Goal: Information Seeking & Learning: Check status

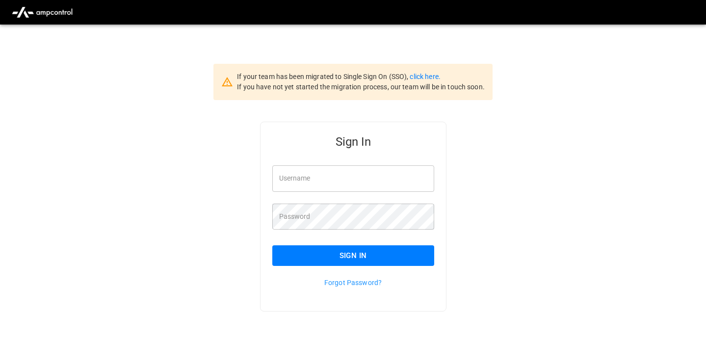
click at [391, 160] on div "Username Username" at bounding box center [348, 173] width 174 height 38
click at [387, 178] on input "Username" at bounding box center [353, 178] width 162 height 26
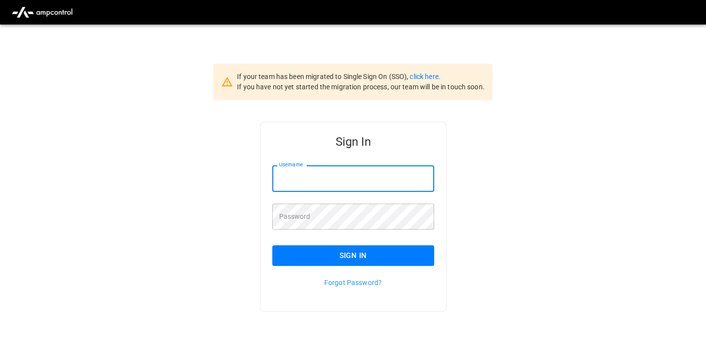
type input "**********"
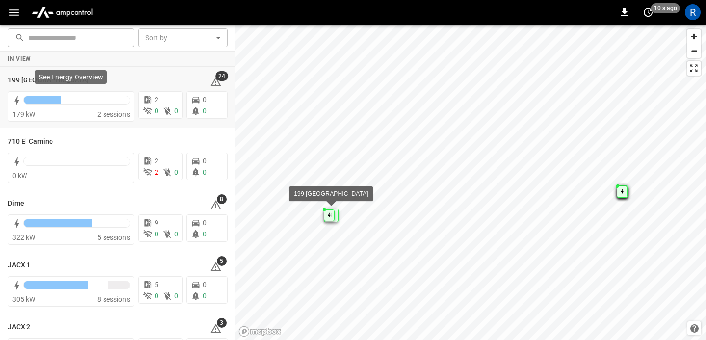
click at [40, 76] on p "See Energy Overview" at bounding box center [71, 77] width 64 height 10
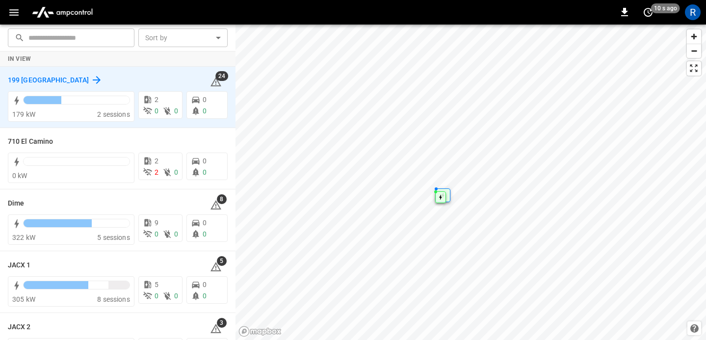
click at [91, 77] on icon at bounding box center [97, 80] width 12 height 12
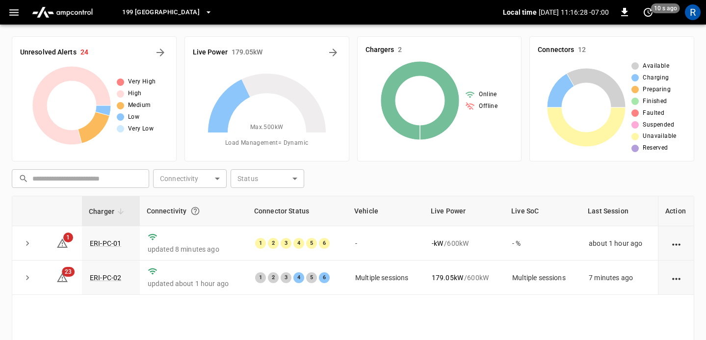
click at [13, 14] on icon "button" at bounding box center [14, 12] width 12 height 12
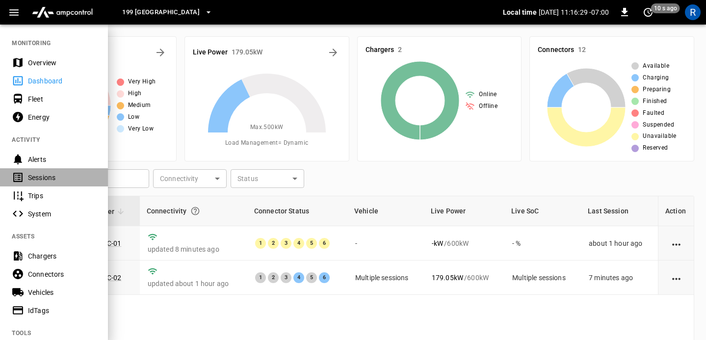
click at [41, 182] on div "Sessions" at bounding box center [62, 178] width 68 height 10
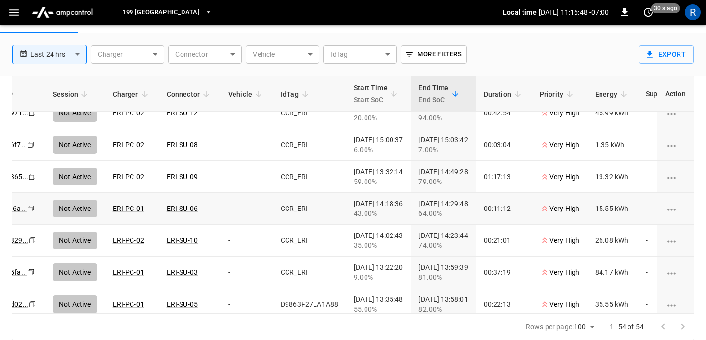
scroll to position [1381, 14]
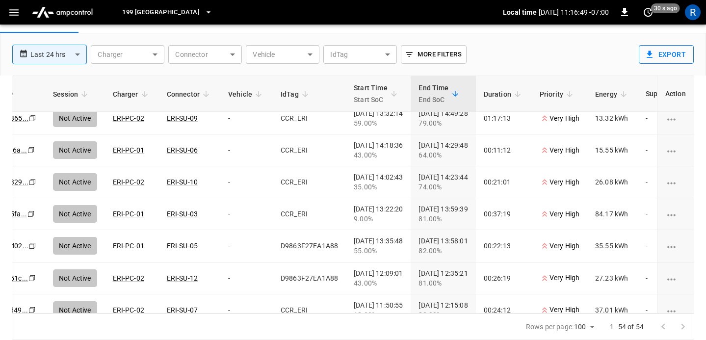
click at [667, 56] on button "Export" at bounding box center [666, 54] width 55 height 19
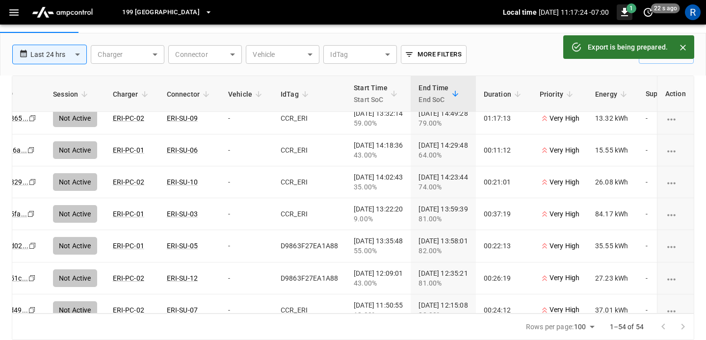
click at [622, 11] on icon "button" at bounding box center [624, 12] width 7 height 8
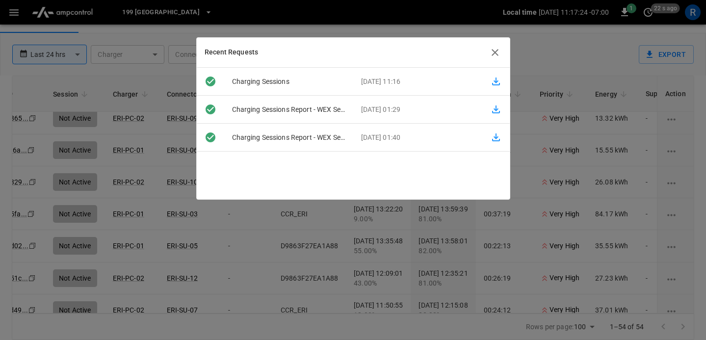
click at [685, 45] on div at bounding box center [353, 170] width 706 height 340
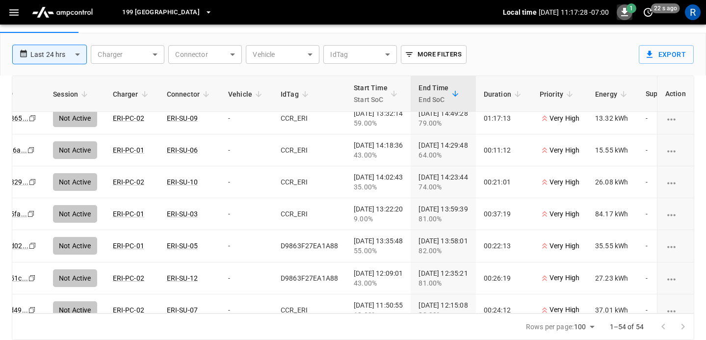
click at [626, 12] on icon "button" at bounding box center [624, 12] width 7 height 8
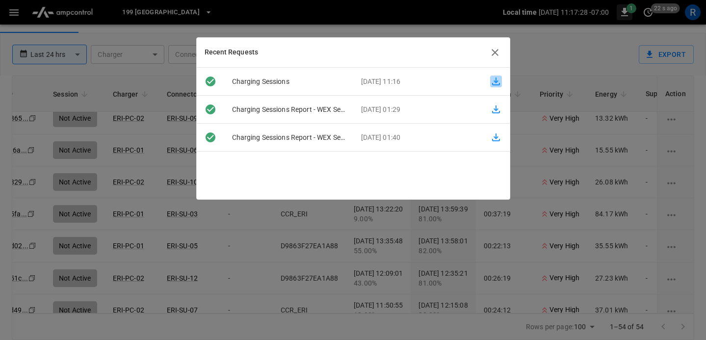
click at [497, 81] on icon "button" at bounding box center [496, 82] width 8 height 8
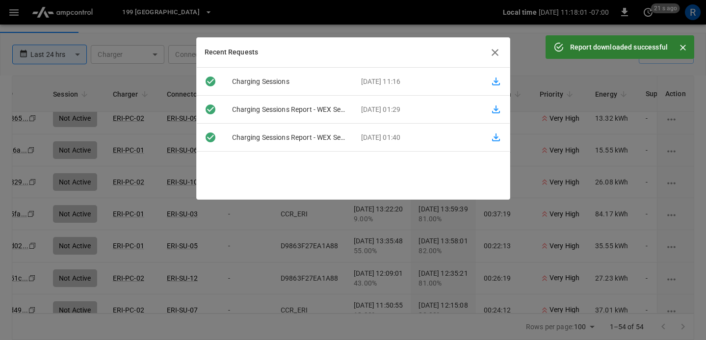
click at [493, 83] on icon "button" at bounding box center [496, 82] width 12 height 12
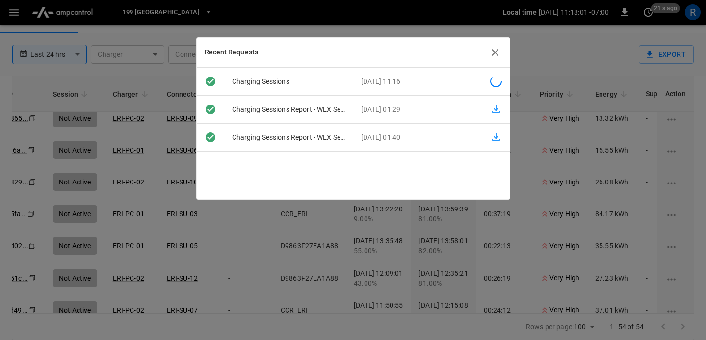
click at [496, 78] on div at bounding box center [495, 82] width 27 height 12
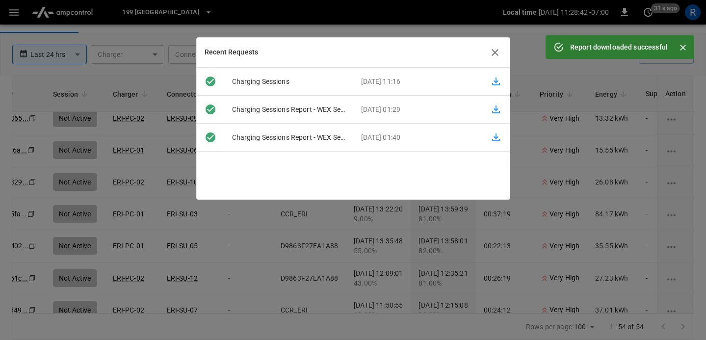
click at [492, 53] on icon "button" at bounding box center [495, 53] width 12 height 12
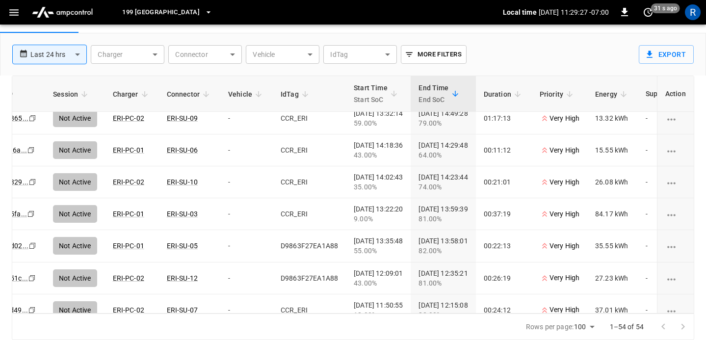
click at [494, 48] on div "**********" at bounding box center [319, 50] width 631 height 34
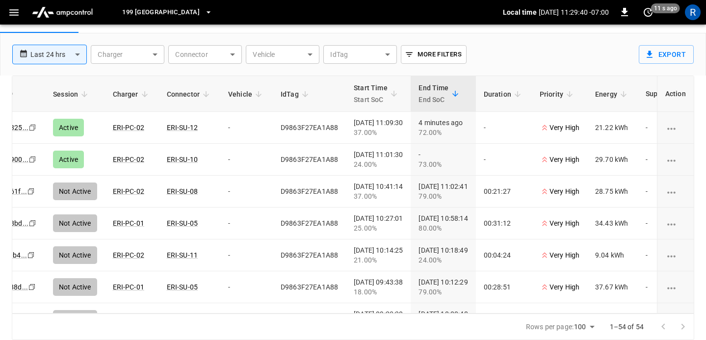
scroll to position [0, 0]
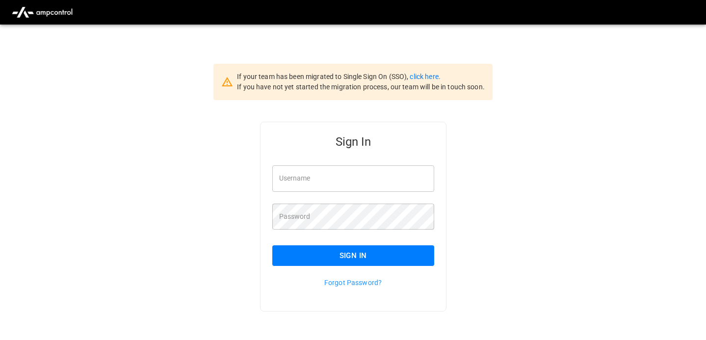
click at [350, 177] on input "Username" at bounding box center [353, 178] width 162 height 26
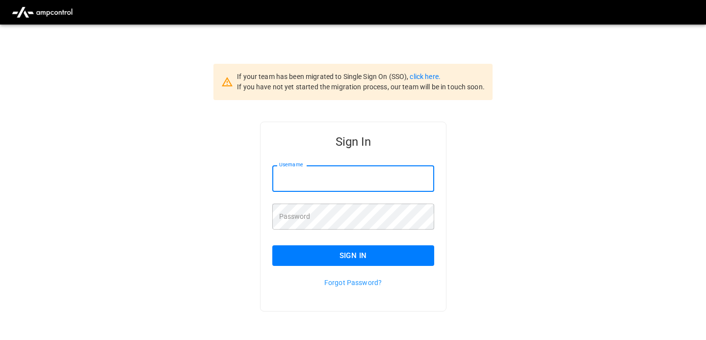
type input "**********"
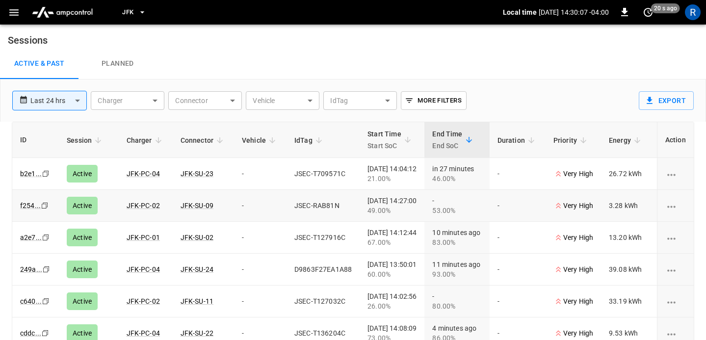
scroll to position [0, 0]
click at [136, 6] on button "JFK" at bounding box center [134, 12] width 32 height 19
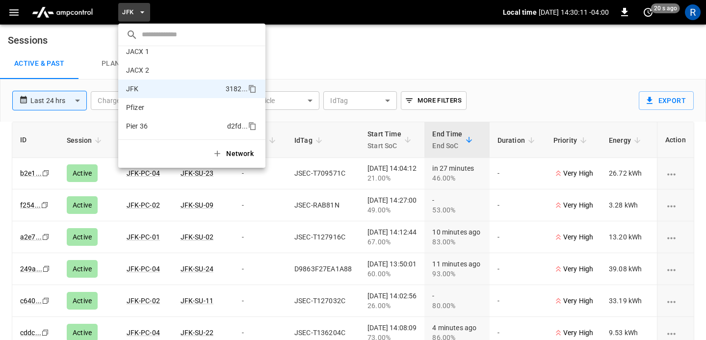
scroll to position [0, 0]
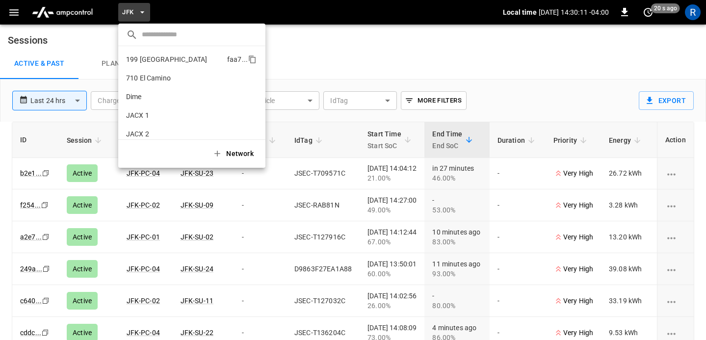
click at [147, 60] on p "199 [GEOGRAPHIC_DATA]" at bounding box center [174, 59] width 97 height 10
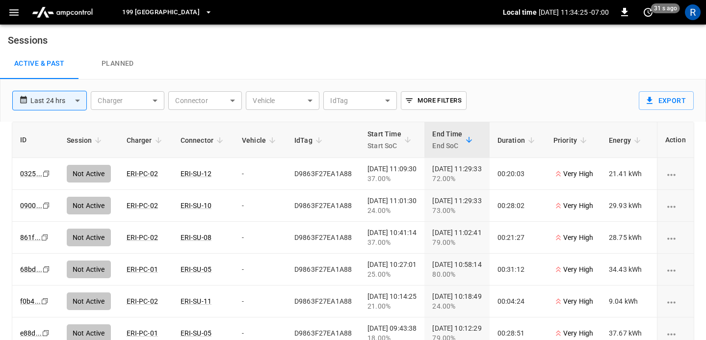
click at [21, 5] on button "button" at bounding box center [14, 12] width 20 height 18
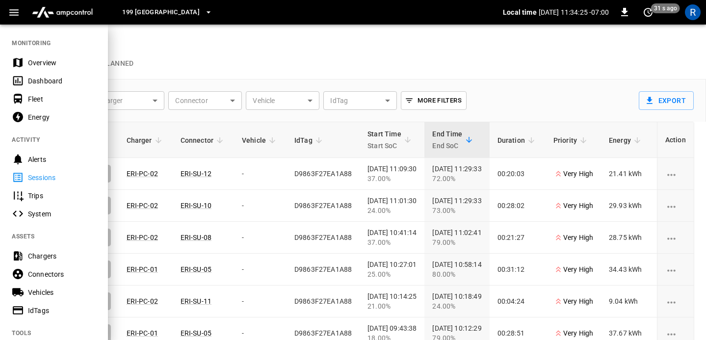
click at [17, 8] on icon "button" at bounding box center [14, 12] width 12 height 12
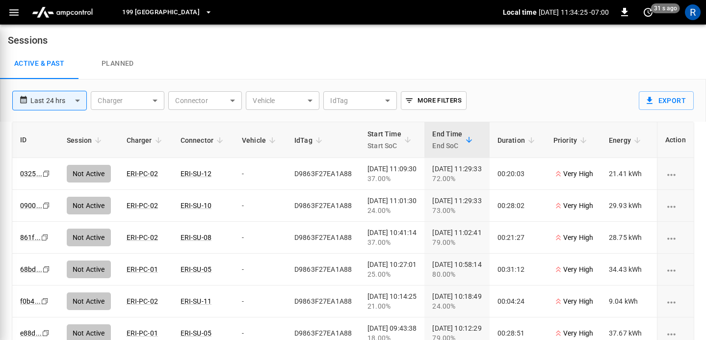
click at [13, 12] on icon "button" at bounding box center [13, 12] width 9 height 6
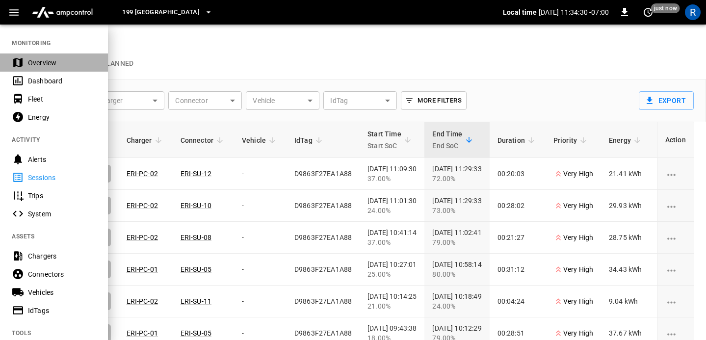
click at [32, 63] on div "Overview" at bounding box center [62, 63] width 68 height 10
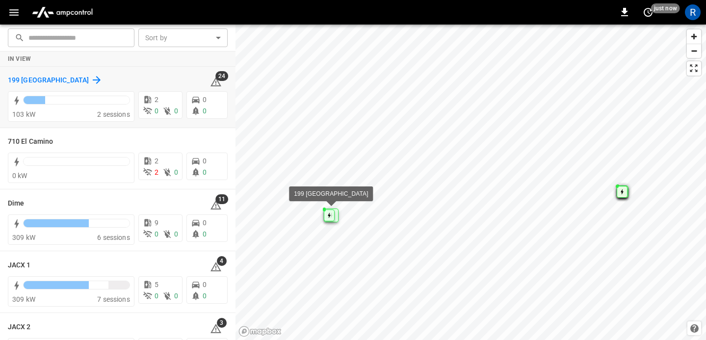
click at [91, 82] on icon at bounding box center [97, 80] width 12 height 12
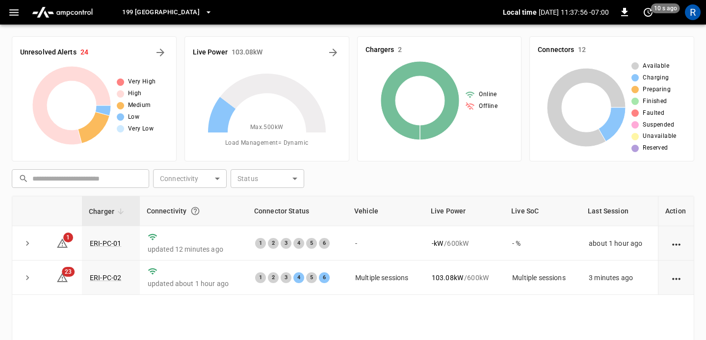
click at [10, 10] on icon "button" at bounding box center [14, 12] width 12 height 12
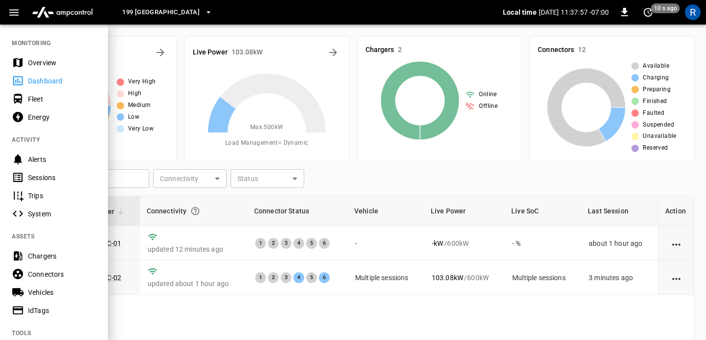
click at [48, 98] on div "Fleet" at bounding box center [62, 99] width 68 height 10
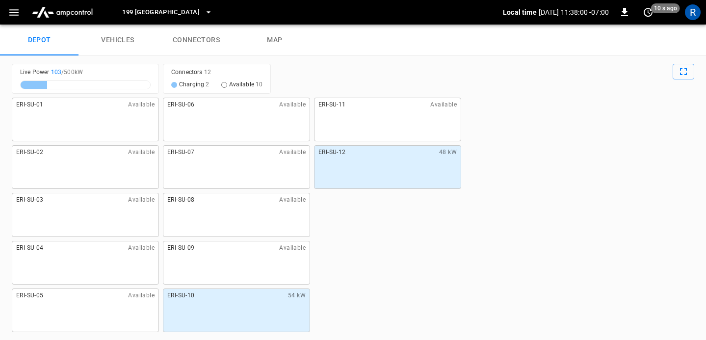
click at [2, 6] on div "199 Erie Local time 2025-09-19 11:38:00 -07:00 0 10 s ago R" at bounding box center [353, 12] width 706 height 25
click at [6, 6] on button "button" at bounding box center [14, 12] width 20 height 18
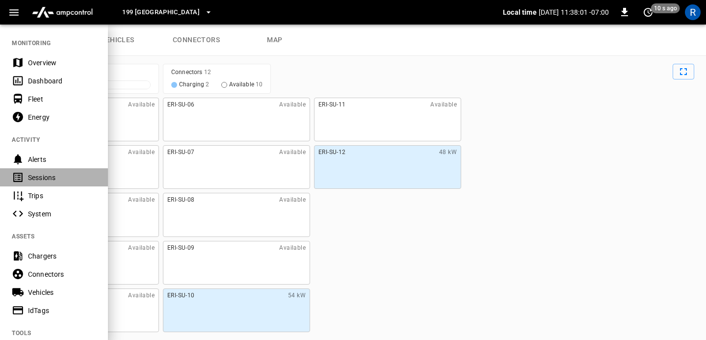
click at [50, 178] on div "Sessions" at bounding box center [62, 178] width 68 height 10
click at [81, 97] on div "Fleet" at bounding box center [62, 99] width 68 height 10
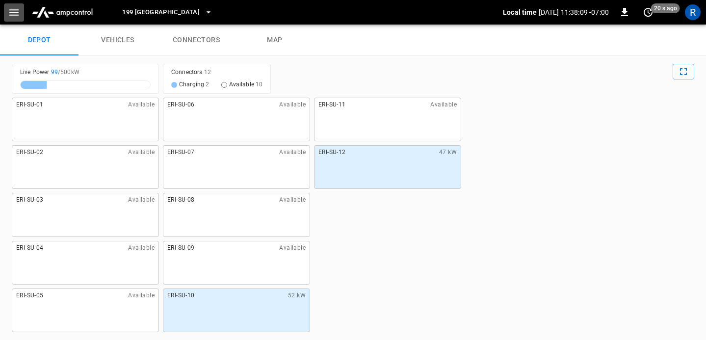
click at [11, 12] on icon "button" at bounding box center [13, 12] width 9 height 6
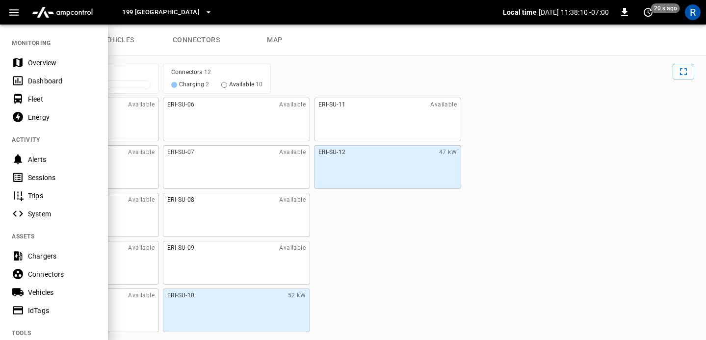
click at [44, 179] on div "Sessions" at bounding box center [62, 178] width 68 height 10
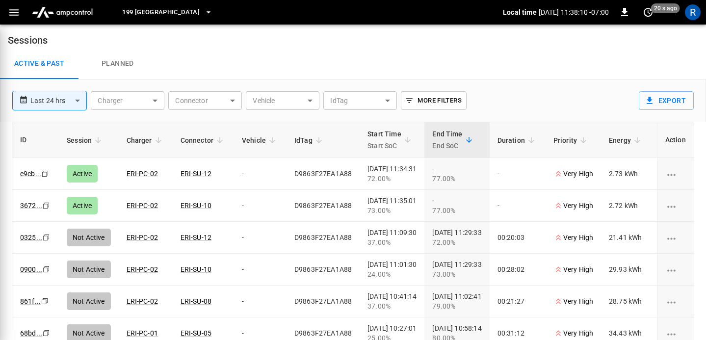
click at [79, 105] on body "**********" at bounding box center [353, 193] width 706 height 386
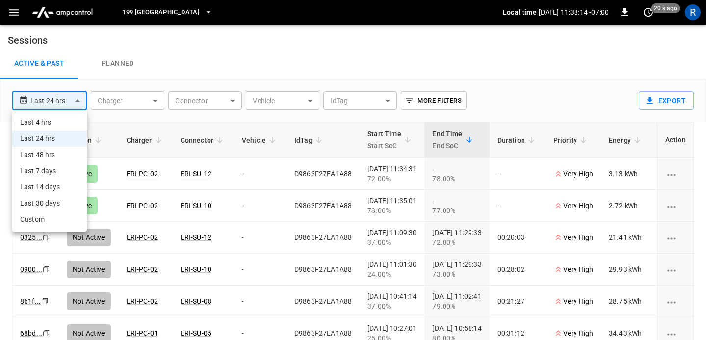
click at [52, 171] on li "Last 7 days" at bounding box center [49, 171] width 75 height 16
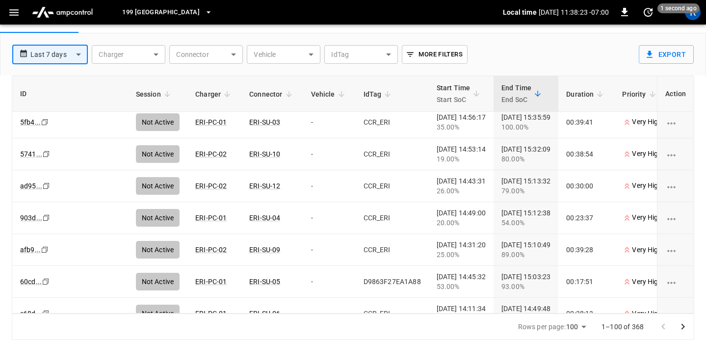
scroll to position [2990, 0]
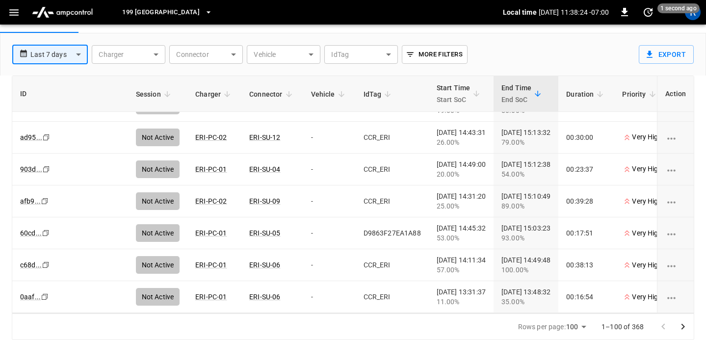
click at [690, 328] on button "Go to next page" at bounding box center [683, 327] width 20 height 20
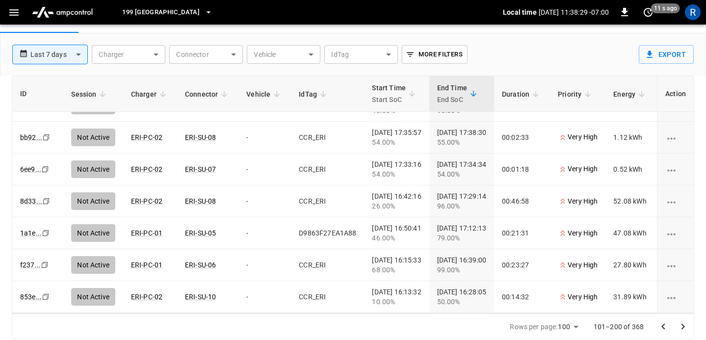
click at [684, 323] on icon "Go to next page" at bounding box center [683, 327] width 12 height 12
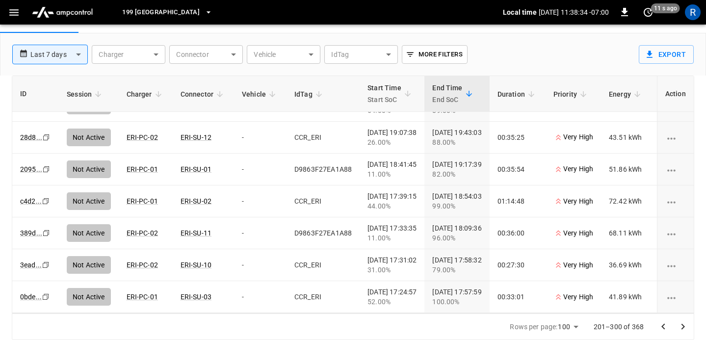
click at [681, 328] on icon "Go to next page" at bounding box center [683, 327] width 12 height 12
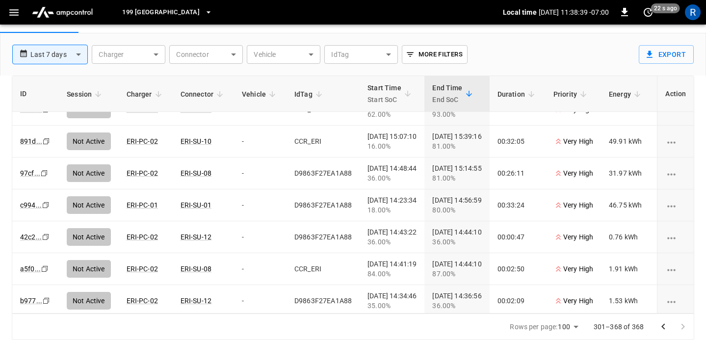
scroll to position [1969, 0]
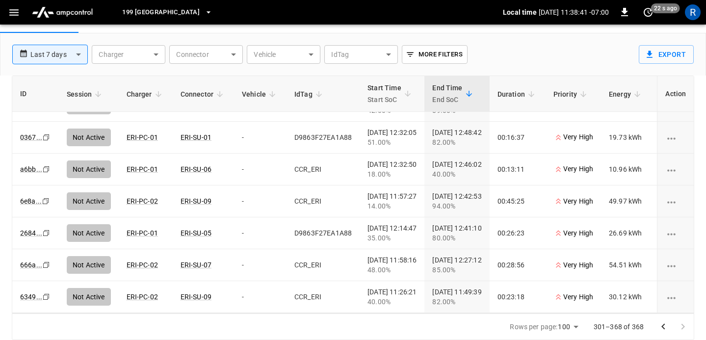
click at [688, 327] on div at bounding box center [673, 327] width 39 height 20
click at [543, 63] on div "**********" at bounding box center [319, 50] width 631 height 34
click at [685, 327] on div at bounding box center [673, 327] width 39 height 20
click at [679, 326] on div at bounding box center [673, 327] width 39 height 20
click at [683, 327] on div at bounding box center [673, 327] width 39 height 20
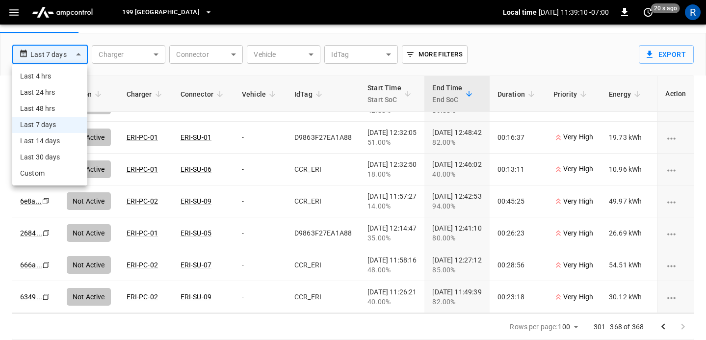
click at [76, 56] on body "**********" at bounding box center [353, 147] width 706 height 386
click at [61, 141] on li "Last 14 days" at bounding box center [49, 141] width 75 height 16
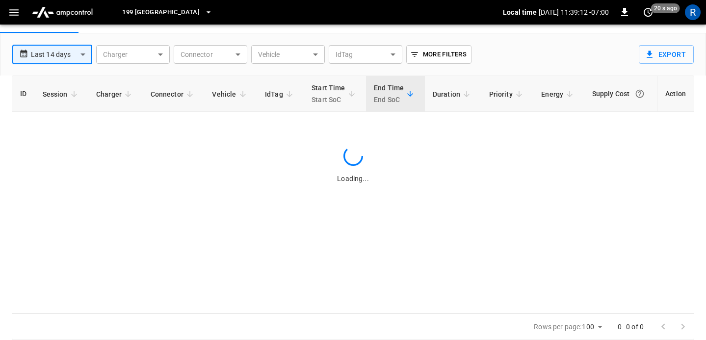
type input "**********"
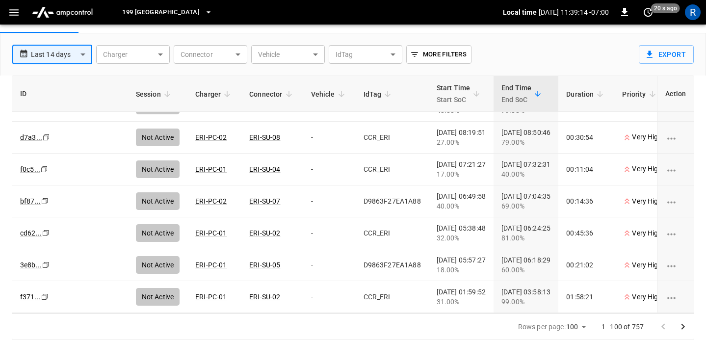
click at [683, 325] on icon "Go to next page" at bounding box center [683, 327] width 3 height 6
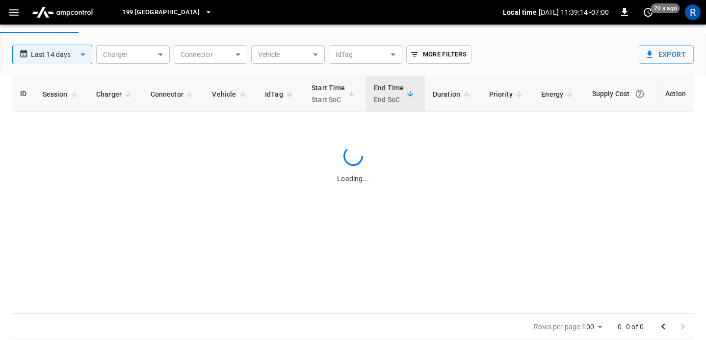
scroll to position [0, 0]
click at [683, 325] on icon "Go to next page" at bounding box center [683, 327] width 3 height 6
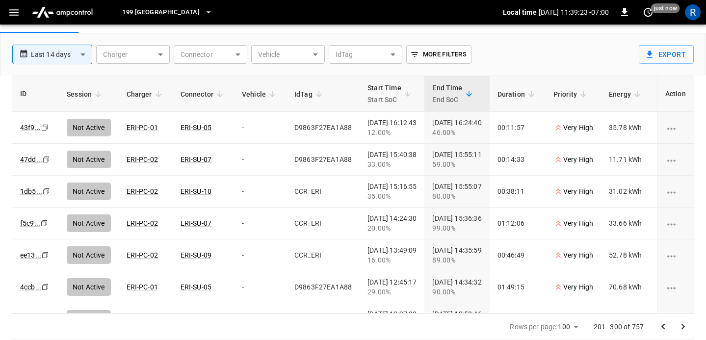
click at [686, 323] on icon "Go to next page" at bounding box center [683, 327] width 12 height 12
click at [680, 322] on icon "Go to next page" at bounding box center [683, 327] width 12 height 12
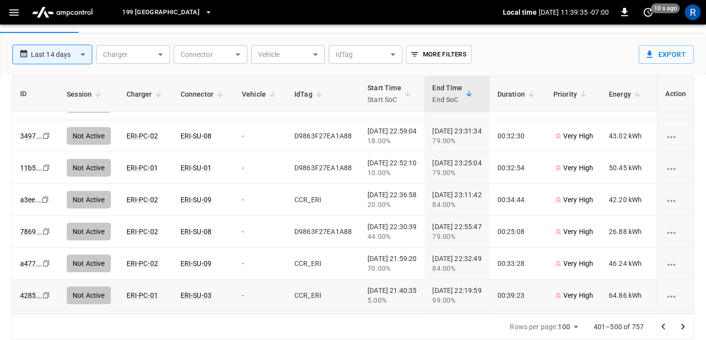
scroll to position [2990, 0]
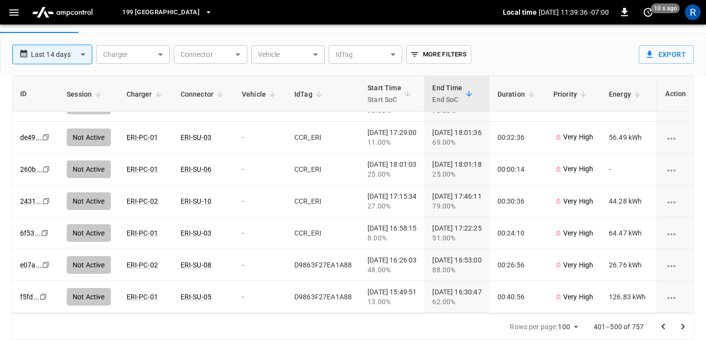
click at [683, 327] on icon "Go to next page" at bounding box center [683, 327] width 3 height 6
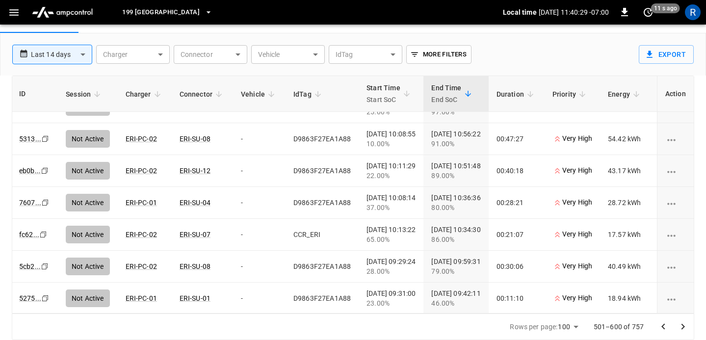
scroll to position [737, 1]
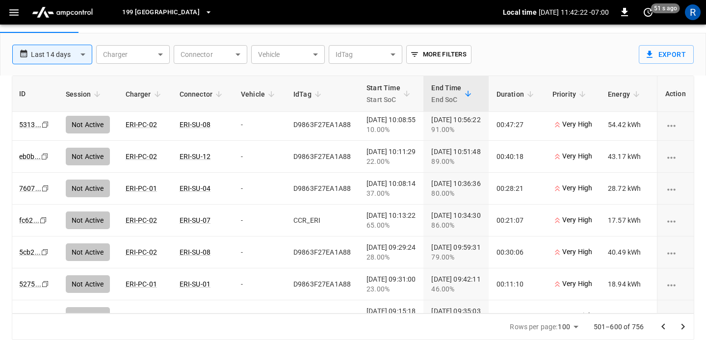
click at [9, 9] on icon "button" at bounding box center [14, 12] width 12 height 12
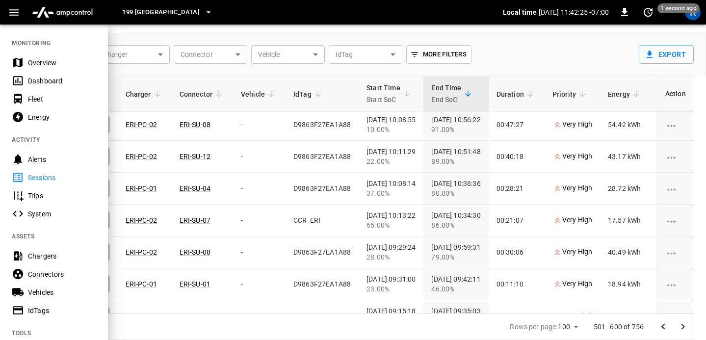
click at [39, 63] on div at bounding box center [353, 170] width 706 height 340
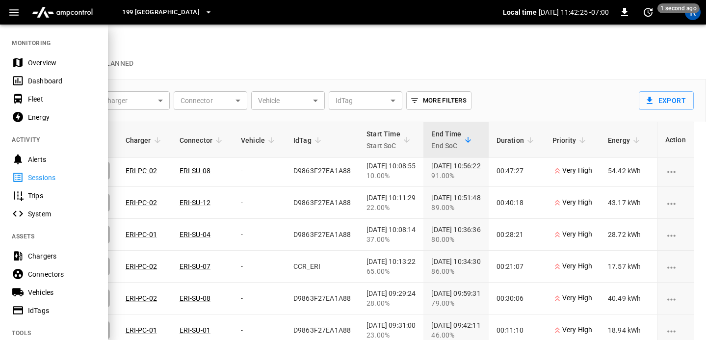
scroll to position [77, 1]
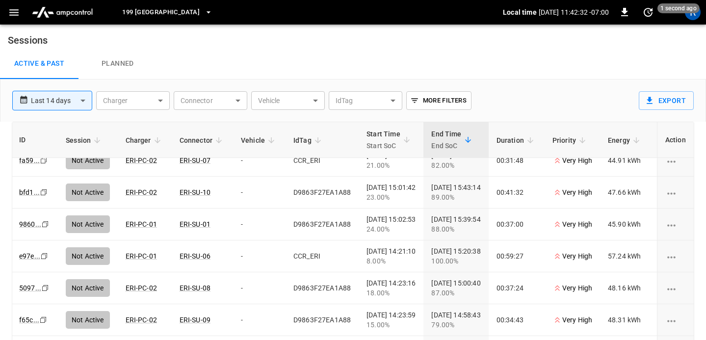
click at [14, 11] on icon "button" at bounding box center [14, 12] width 12 height 12
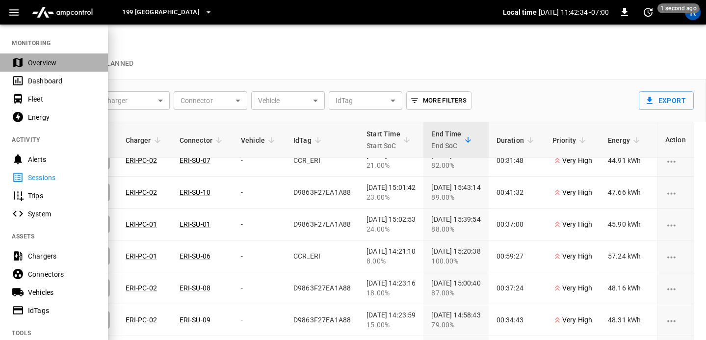
click at [53, 59] on div "Overview" at bounding box center [62, 63] width 68 height 10
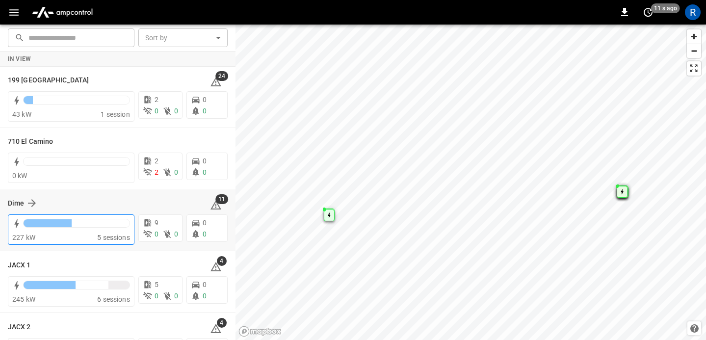
scroll to position [221, 0]
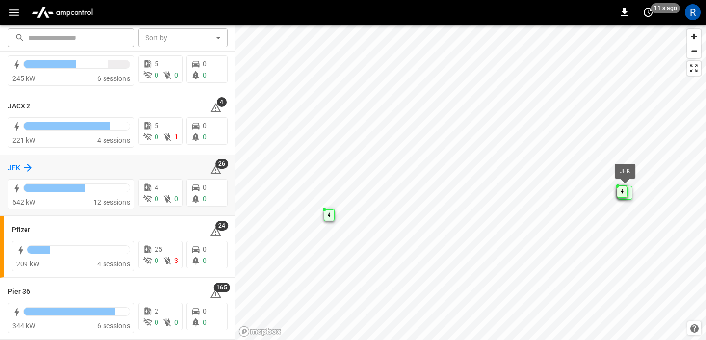
click at [29, 167] on icon at bounding box center [28, 168] width 12 height 12
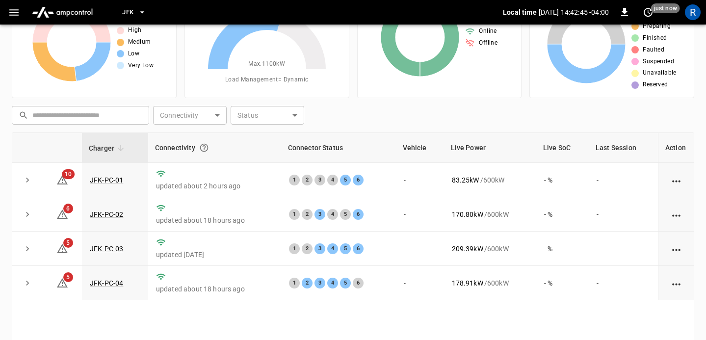
scroll to position [64, 0]
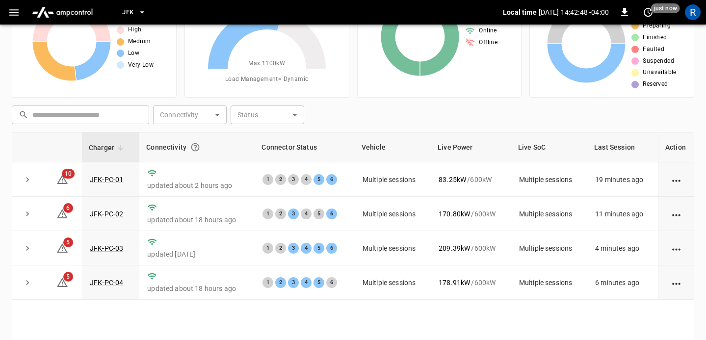
click at [13, 9] on icon "button" at bounding box center [14, 12] width 12 height 12
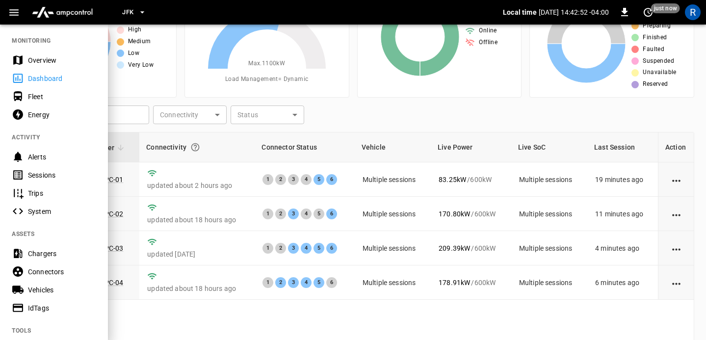
scroll to position [3, 0]
click at [48, 170] on div "Sessions" at bounding box center [62, 174] width 68 height 10
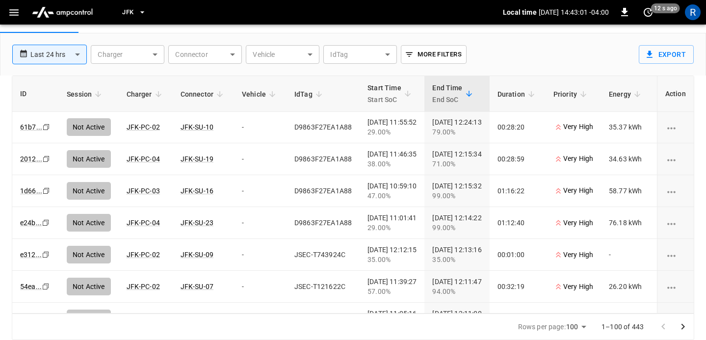
scroll to position [2990, 0]
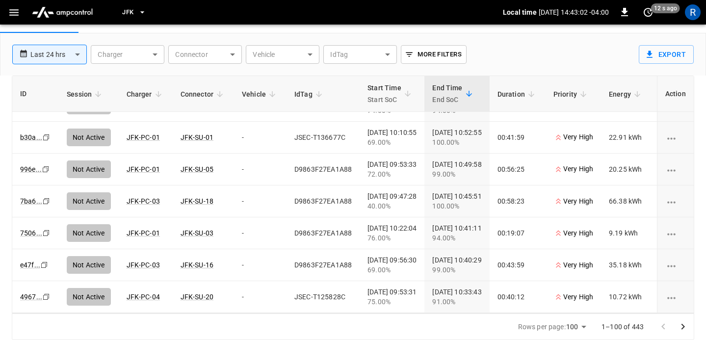
click at [120, 17] on button "JFK" at bounding box center [134, 12] width 32 height 19
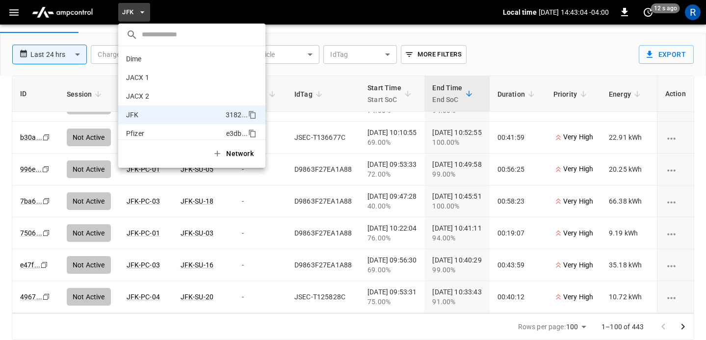
scroll to position [0, 0]
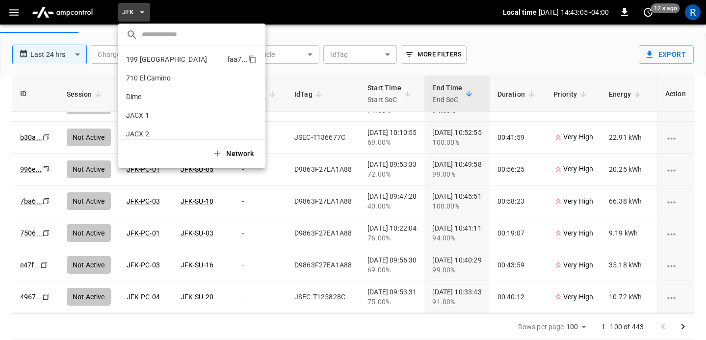
click at [142, 54] on p "199 [GEOGRAPHIC_DATA]" at bounding box center [174, 59] width 97 height 10
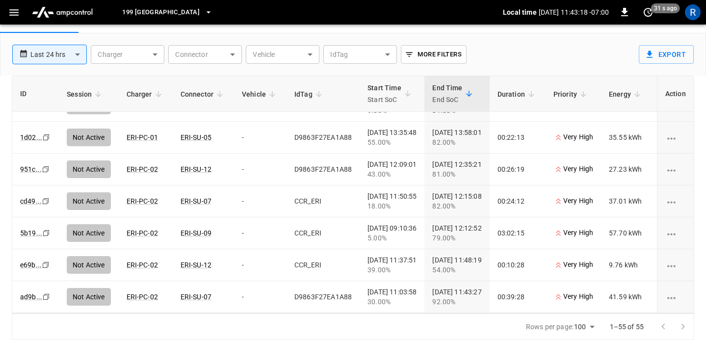
click at [74, 53] on body "**********" at bounding box center [353, 147] width 706 height 386
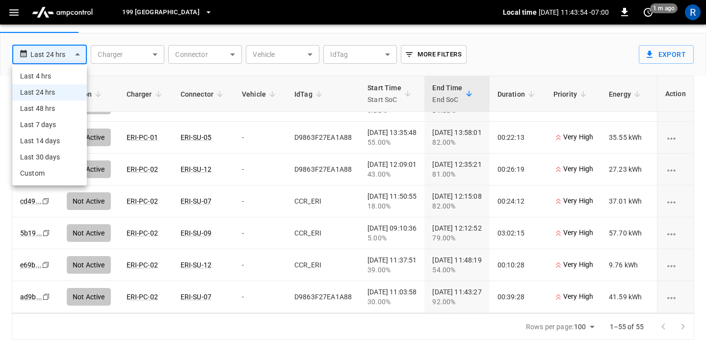
scroll to position [1553, 0]
click at [40, 174] on div at bounding box center [353, 170] width 706 height 340
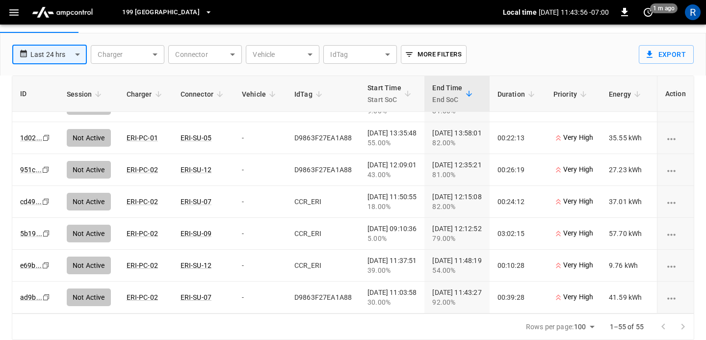
click at [76, 56] on div at bounding box center [353, 170] width 706 height 340
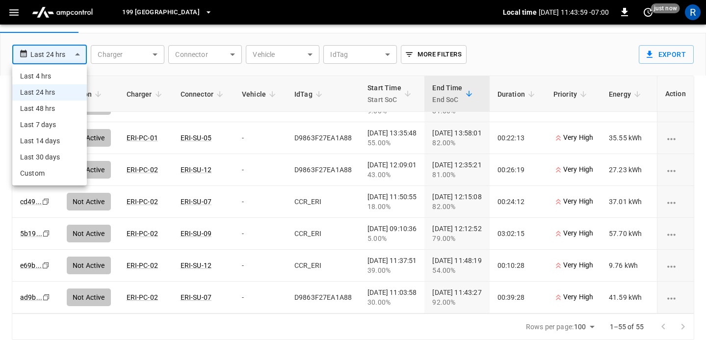
click at [75, 53] on body "**********" at bounding box center [353, 147] width 706 height 386
click at [40, 173] on li "Custom" at bounding box center [49, 173] width 75 height 16
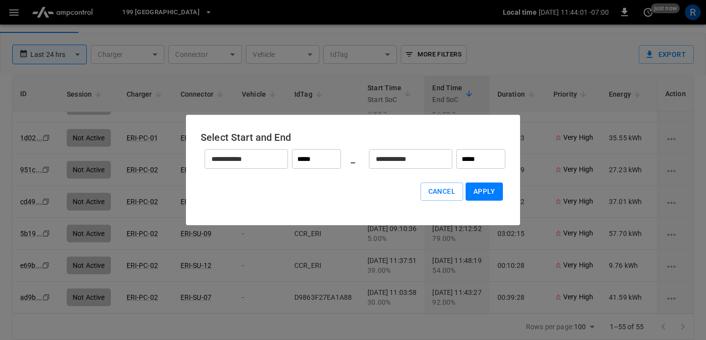
click at [280, 159] on div "**********" at bounding box center [246, 159] width 83 height 20
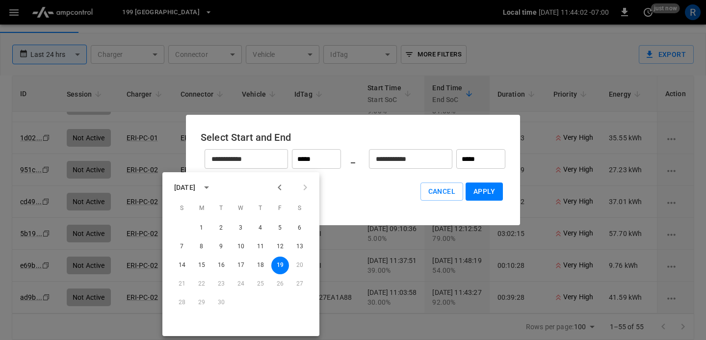
click at [276, 186] on icon "Previous month" at bounding box center [280, 188] width 12 height 12
click at [281, 228] on button "1" at bounding box center [280, 228] width 18 height 18
type input "*********"
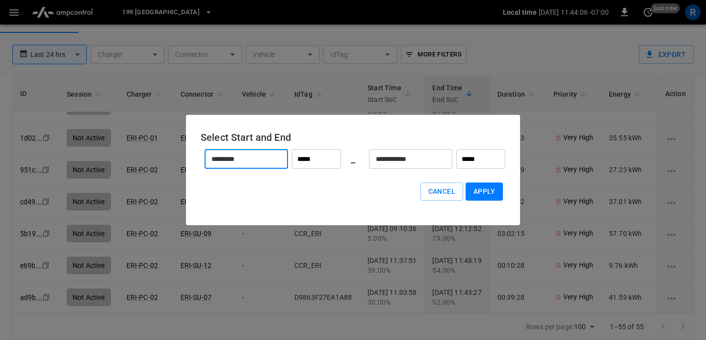
click at [269, 156] on input "*********" at bounding box center [241, 159] width 73 height 26
click at [422, 153] on input "**********" at bounding box center [405, 159] width 73 height 26
click at [422, 161] on input "**********" at bounding box center [405, 159] width 73 height 26
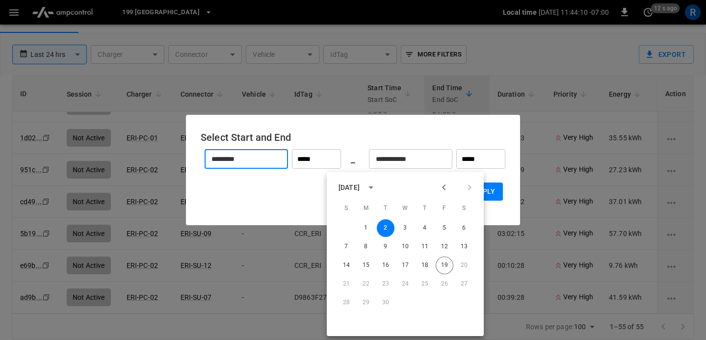
click at [446, 191] on icon "Previous month" at bounding box center [444, 188] width 12 height 12
click at [424, 263] on button "14" at bounding box center [425, 266] width 18 height 18
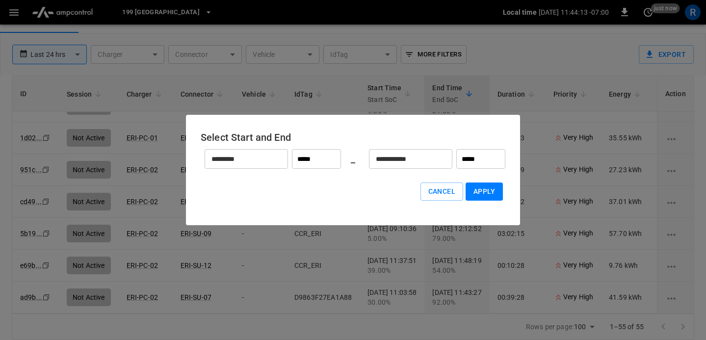
type input "*********"
click at [494, 191] on button "Apply" at bounding box center [484, 192] width 37 height 18
type input "******"
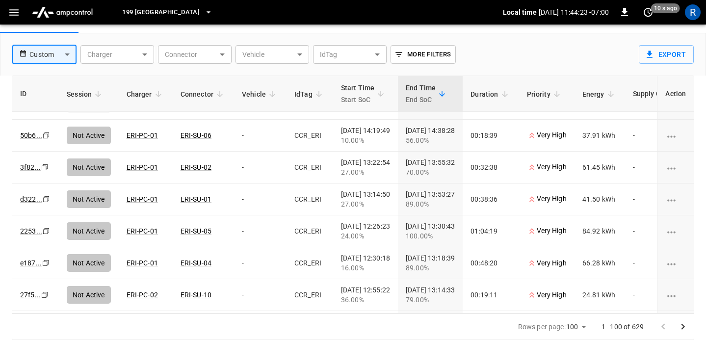
scroll to position [2990, 0]
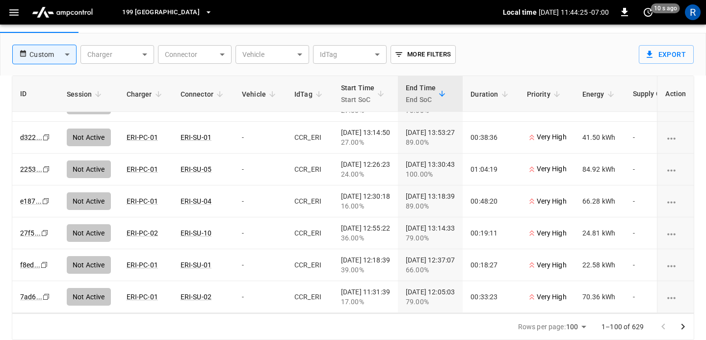
click at [668, 326] on div at bounding box center [673, 327] width 39 height 20
click at [684, 326] on icon "Go to next page" at bounding box center [683, 327] width 12 height 12
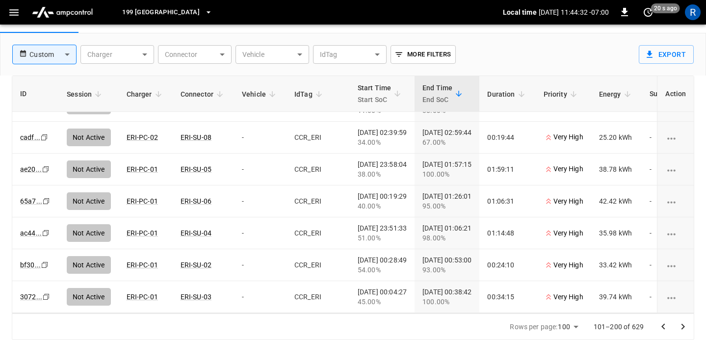
click at [661, 325] on icon "Go to previous page" at bounding box center [663, 327] width 12 height 12
click at [661, 325] on div at bounding box center [673, 327] width 39 height 20
click at [661, 326] on div at bounding box center [673, 327] width 39 height 20
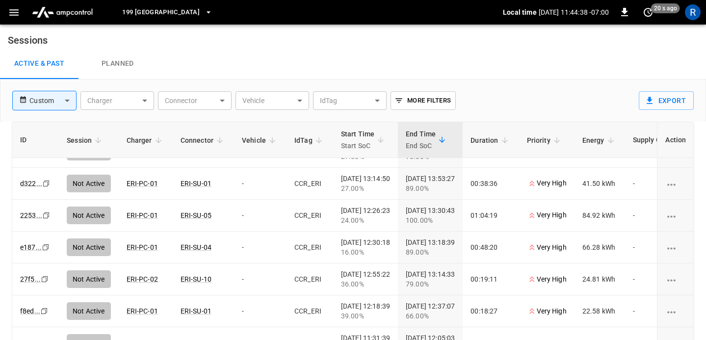
scroll to position [0, 0]
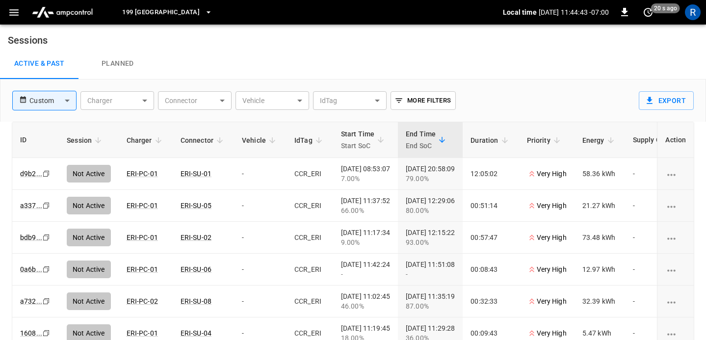
click at [46, 102] on body "199 Erie Local time 2025-09-19 11:44:43 -07:00 0 20 s ago R Sessions Active & P…" at bounding box center [353, 193] width 706 height 386
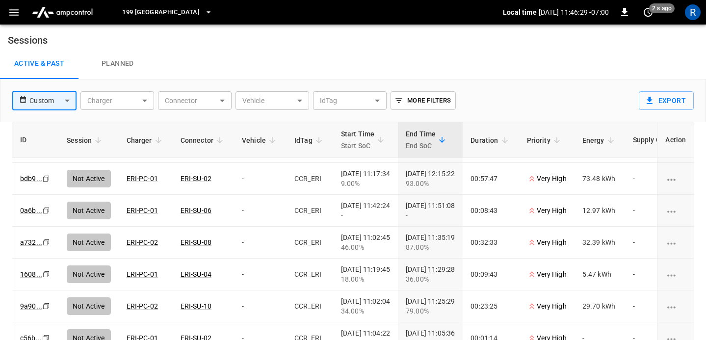
click at [543, 74] on div "Active & Past Planned" at bounding box center [353, 63] width 706 height 31
click at [237, 51] on div "Active & Past Planned" at bounding box center [353, 63] width 706 height 31
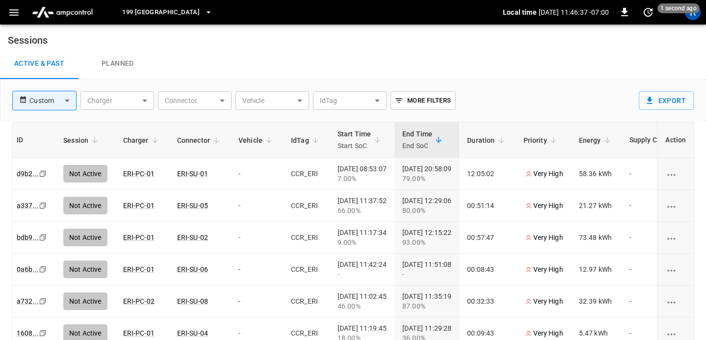
click at [67, 102] on body "199 Erie Local time 2025-09-19 11:46:37 -07:00 0 1 second ago R Sessions Active…" at bounding box center [353, 193] width 706 height 386
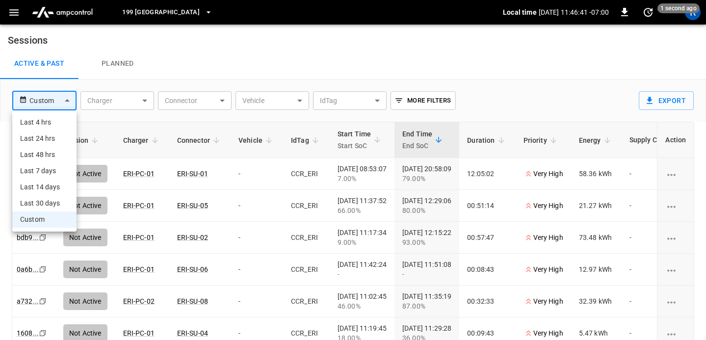
click at [462, 60] on div at bounding box center [353, 170] width 706 height 340
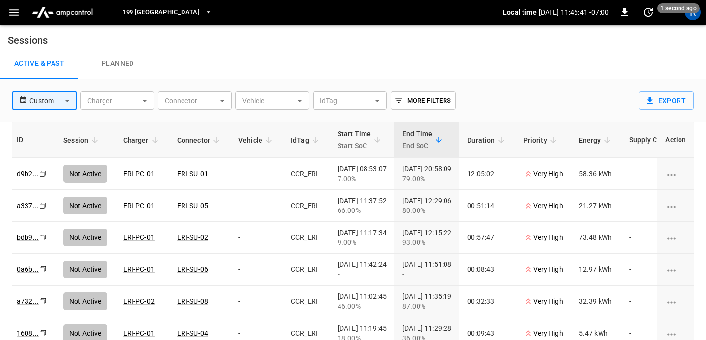
click at [55, 107] on div at bounding box center [353, 170] width 706 height 340
click at [66, 100] on body "199 Erie Local time 2025-09-19 11:46:45 -07:00 0 1 second ago R Sessions Active…" at bounding box center [353, 193] width 706 height 386
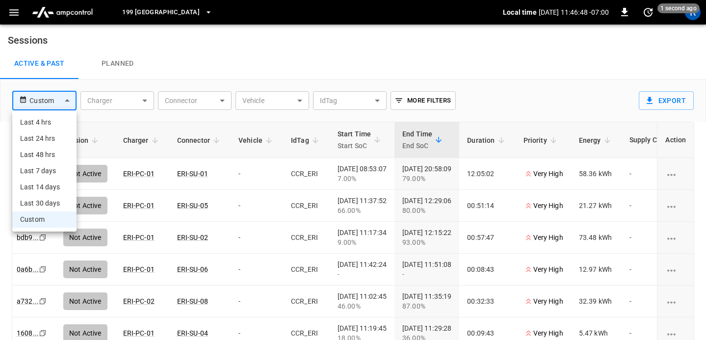
click at [55, 216] on li "Custom" at bounding box center [44, 219] width 64 height 16
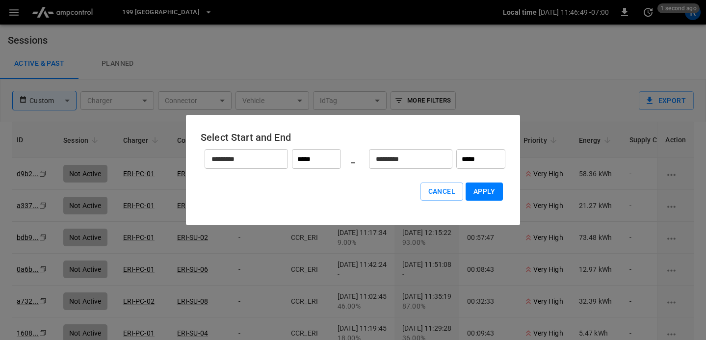
click at [257, 155] on input "*********" at bounding box center [241, 159] width 73 height 26
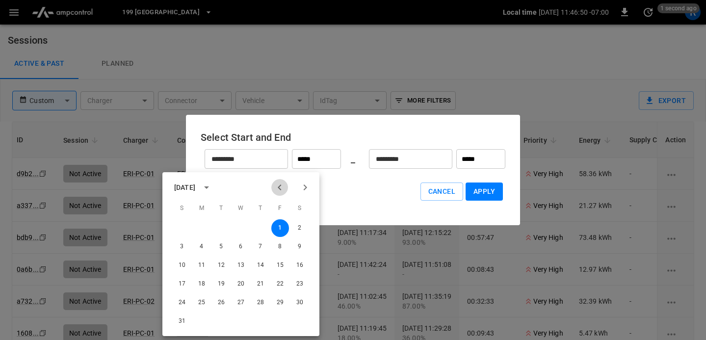
click at [281, 185] on icon "Previous month" at bounding box center [280, 188] width 12 height 12
click at [301, 188] on icon "Next month" at bounding box center [305, 188] width 12 height 12
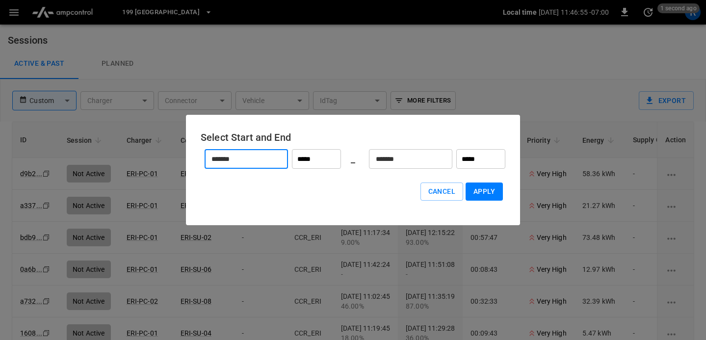
scroll to position [0, 3]
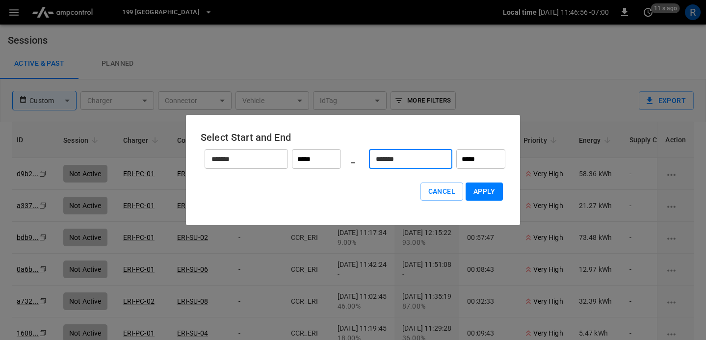
click at [388, 158] on input "*******" at bounding box center [405, 159] width 73 height 26
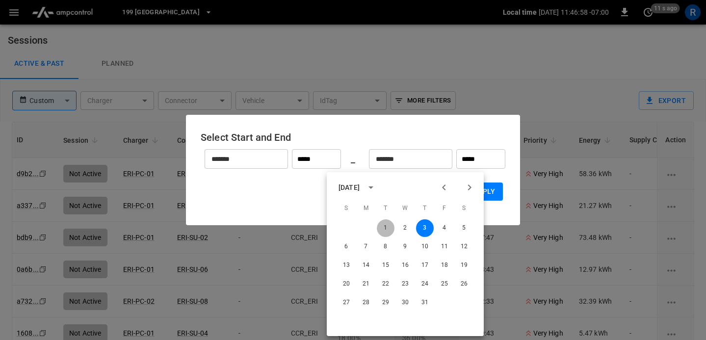
click at [382, 222] on button "1" at bounding box center [386, 228] width 18 height 18
type input "*******"
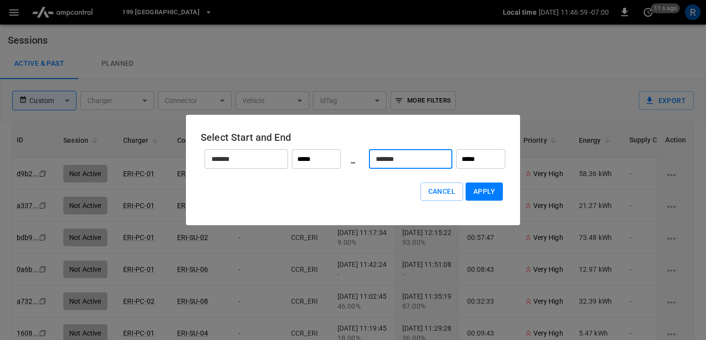
click at [479, 199] on button "Apply" at bounding box center [484, 192] width 37 height 18
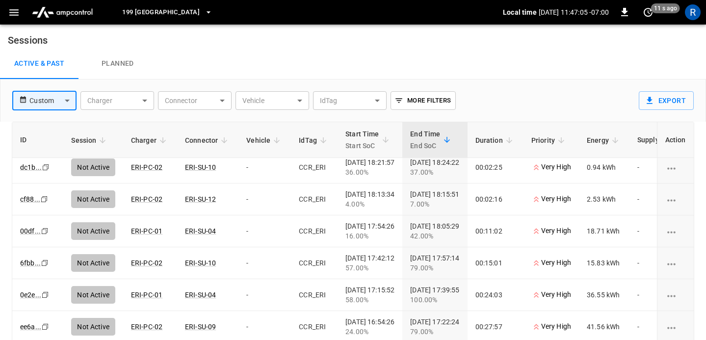
scroll to position [726, 0]
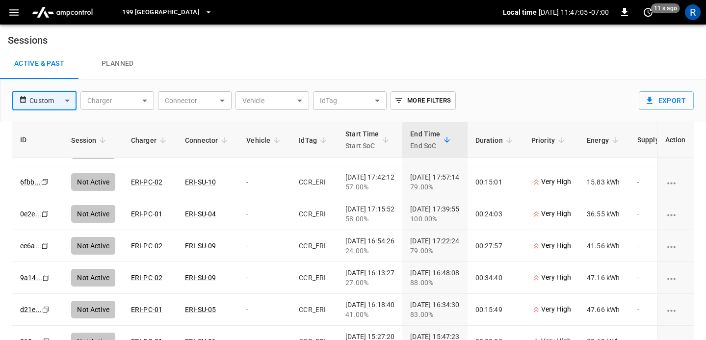
click at [153, 11] on button "199 [GEOGRAPHIC_DATA]" at bounding box center [167, 12] width 98 height 19
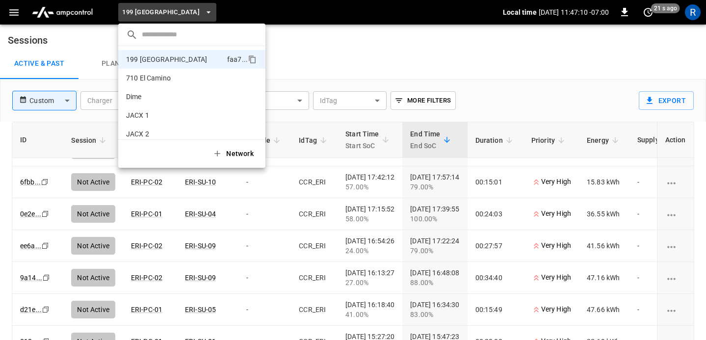
click at [136, 88] on li "Dime cb8c ..." at bounding box center [191, 96] width 147 height 19
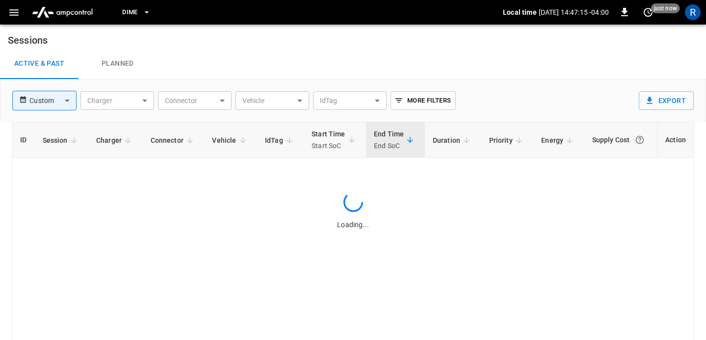
scroll to position [0, 0]
click at [68, 105] on body "Dime Local time 2025-09-19 14:47:15 -04:00 0 just now R Sessions Active & Past …" at bounding box center [353, 193] width 706 height 386
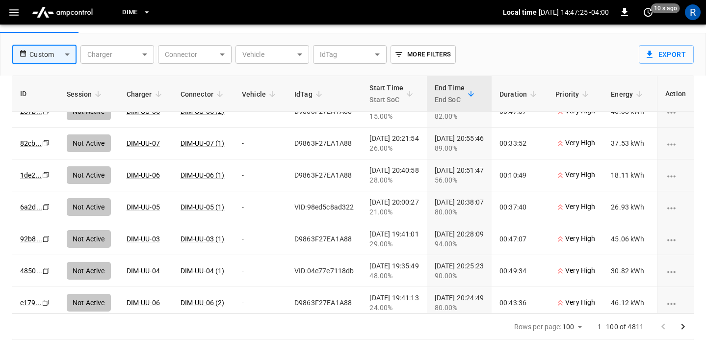
scroll to position [2990, 0]
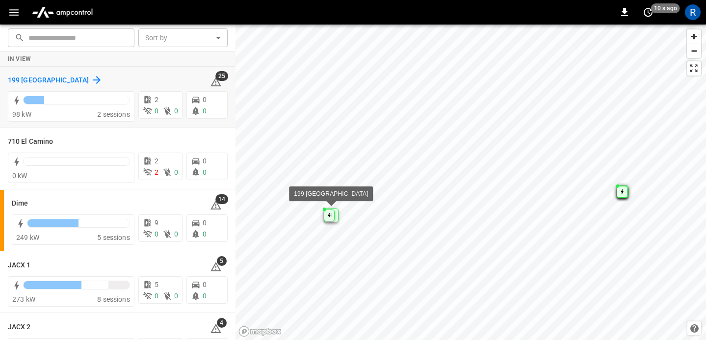
click at [91, 78] on icon at bounding box center [97, 80] width 12 height 12
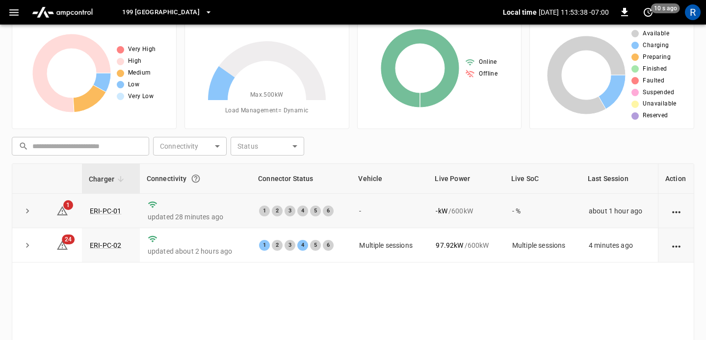
scroll to position [37, 0]
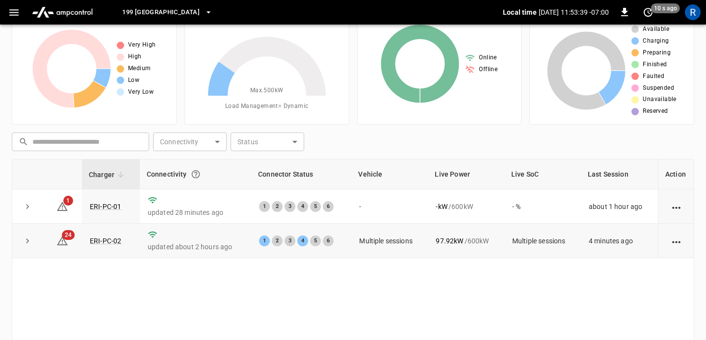
click at [26, 237] on icon "expand row" at bounding box center [28, 241] width 10 height 10
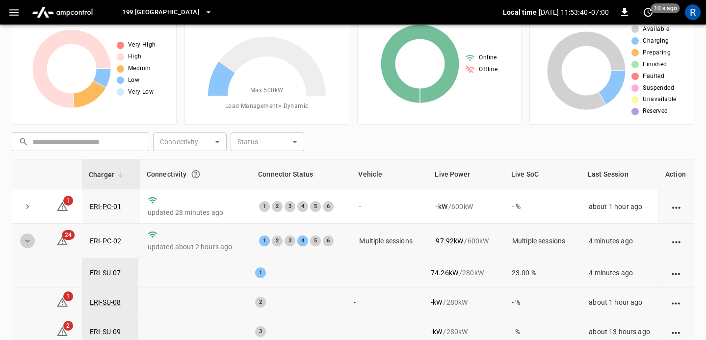
click at [26, 237] on icon "expand row" at bounding box center [28, 241] width 10 height 10
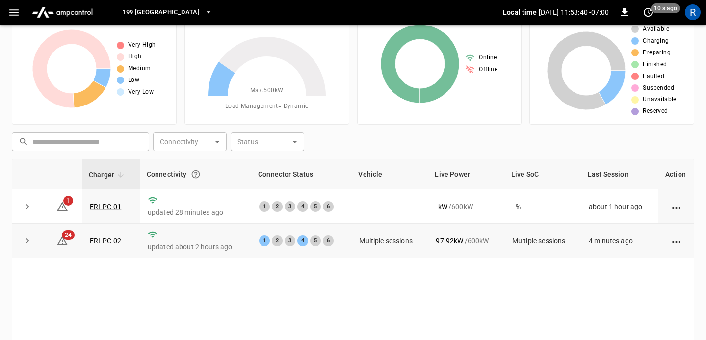
click at [12, 8] on icon "button" at bounding box center [14, 12] width 12 height 12
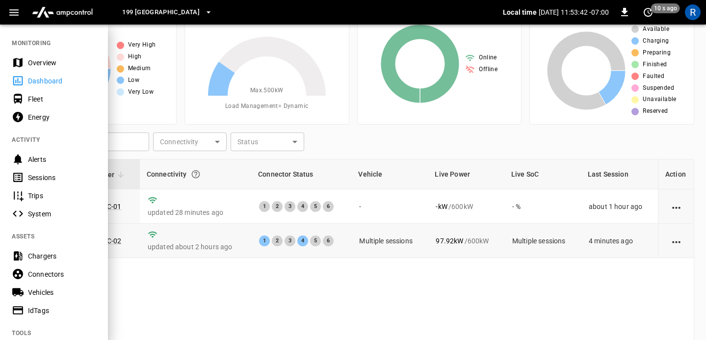
click at [49, 177] on div "Sessions" at bounding box center [62, 178] width 68 height 10
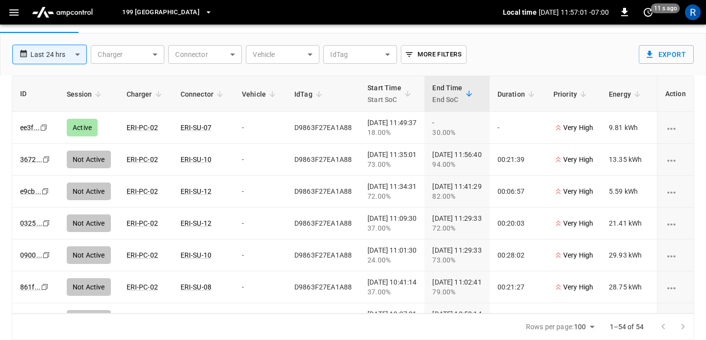
scroll to position [37, 0]
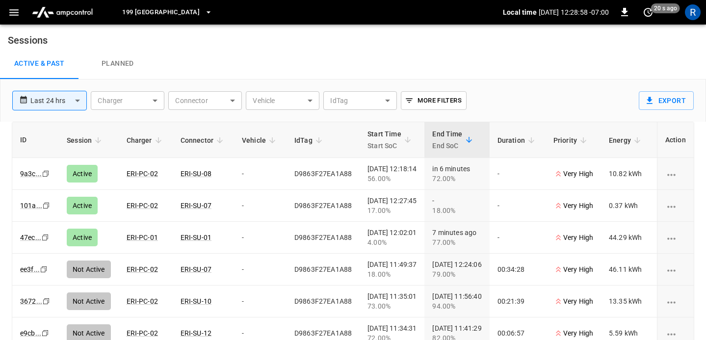
click at [144, 7] on span "199 [GEOGRAPHIC_DATA]" at bounding box center [161, 12] width 78 height 11
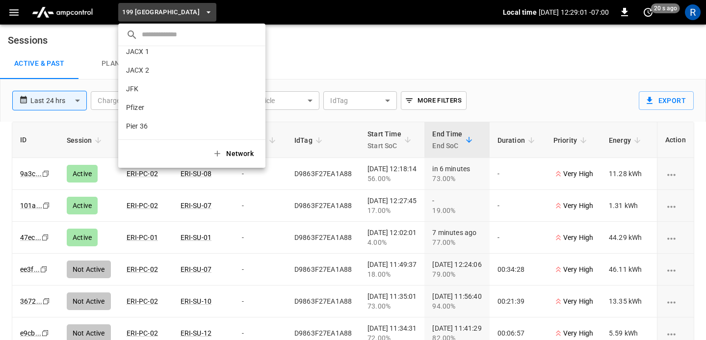
scroll to position [63, 0]
click at [149, 105] on p "Pfizer" at bounding box center [174, 108] width 96 height 10
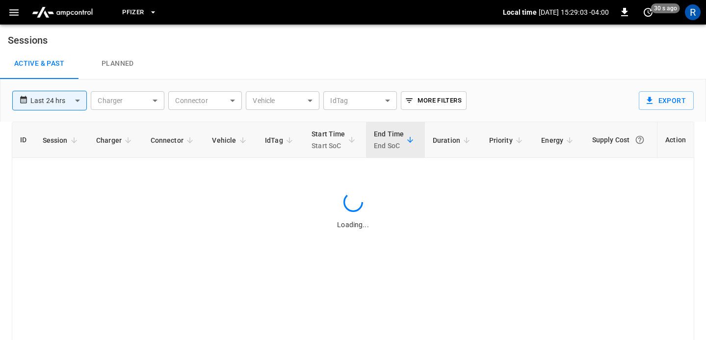
click at [129, 11] on span "Pfizer" at bounding box center [133, 12] width 22 height 11
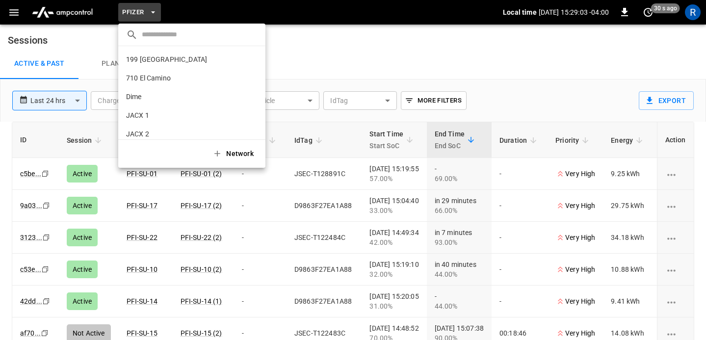
click at [135, 97] on ul "​ 199 Erie faa7 ... [STREET_ADDRESS] ... Dime cb8c ... JACX 1 bf41 ... JACX 2 9…" at bounding box center [191, 96] width 147 height 144
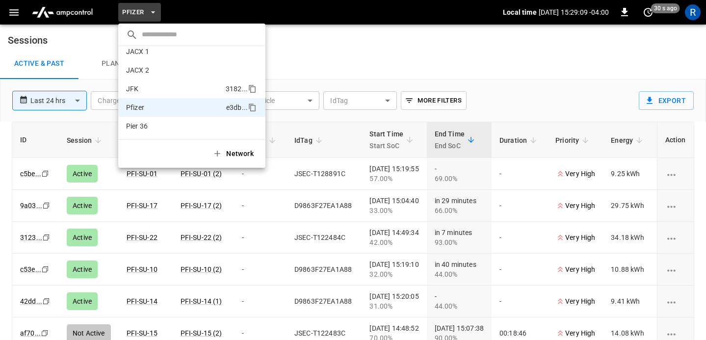
click at [145, 96] on li "JFK 3182 ..." at bounding box center [191, 88] width 147 height 19
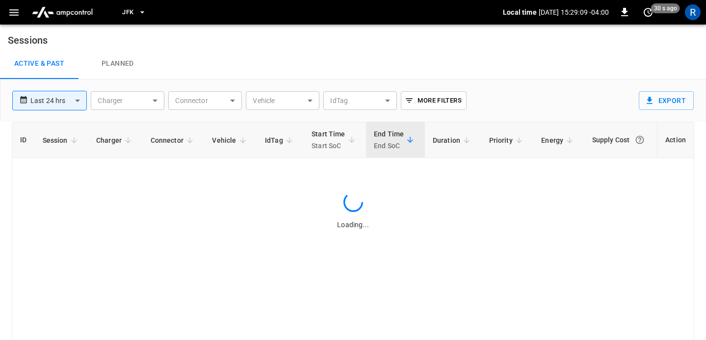
click at [141, 12] on icon "button" at bounding box center [142, 12] width 10 height 10
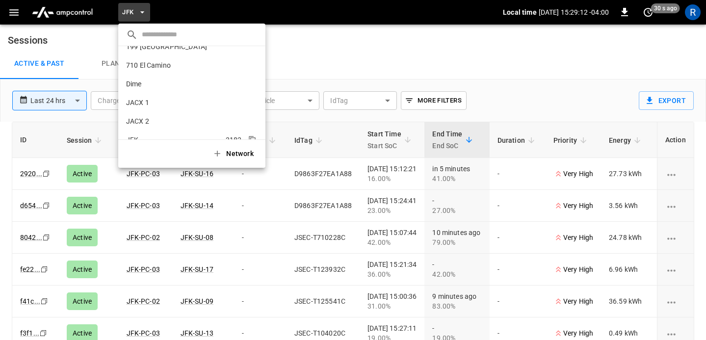
scroll to position [0, 0]
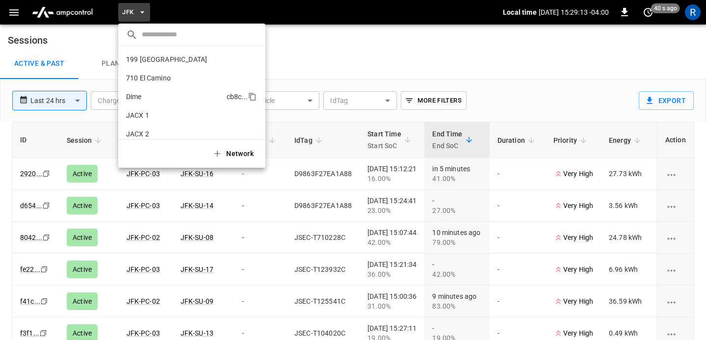
click at [152, 95] on p "Dime" at bounding box center [174, 97] width 97 height 10
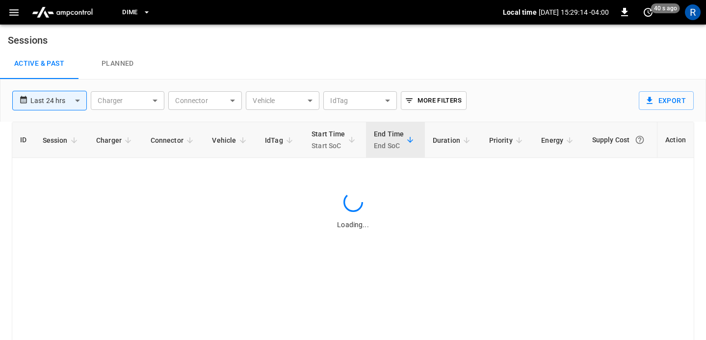
click at [242, 53] on div "Active & Past Planned" at bounding box center [353, 63] width 706 height 31
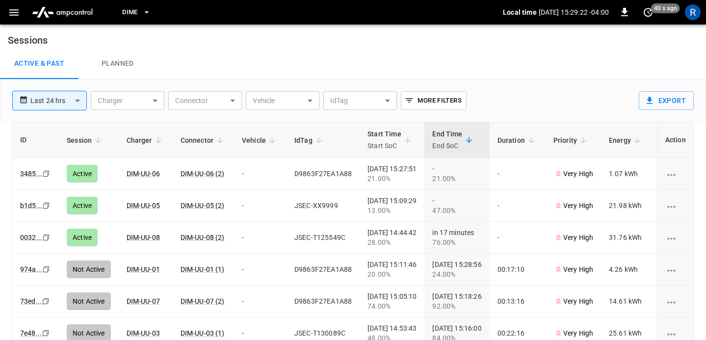
click at [12, 13] on icon "button" at bounding box center [14, 12] width 12 height 12
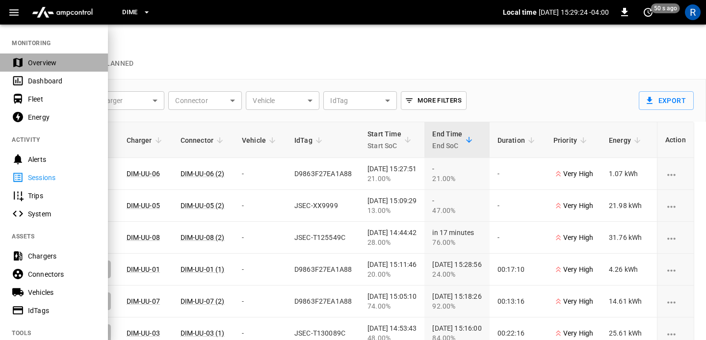
click at [54, 62] on div "Overview" at bounding box center [62, 63] width 68 height 10
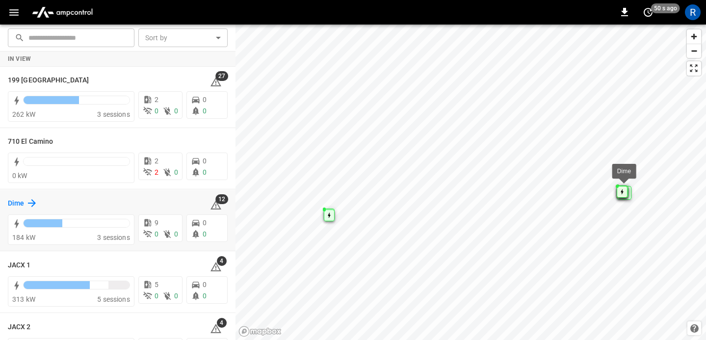
click at [33, 204] on icon at bounding box center [32, 203] width 8 height 8
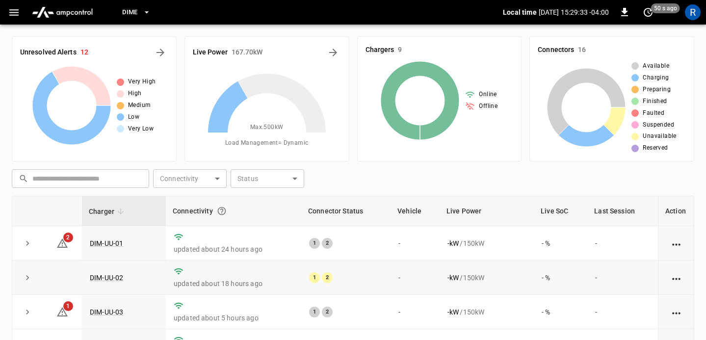
scroll to position [131, 0]
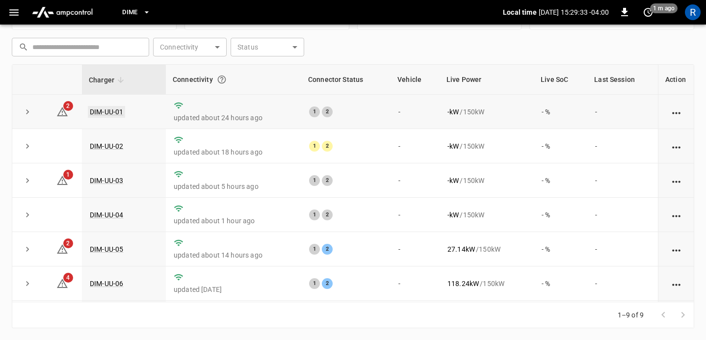
click at [108, 109] on link "DIM-UU-01" at bounding box center [106, 112] width 37 height 12
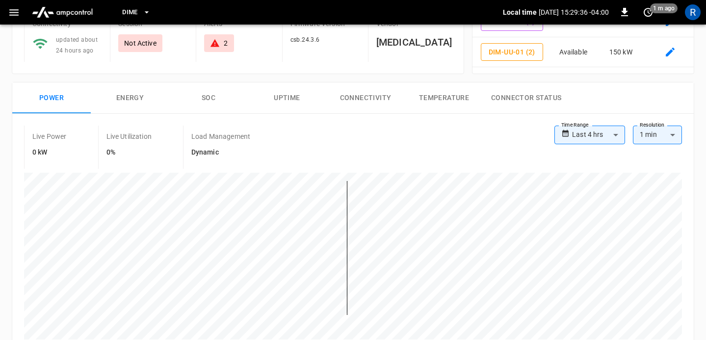
scroll to position [101, 0]
